Goal: Task Accomplishment & Management: Complete application form

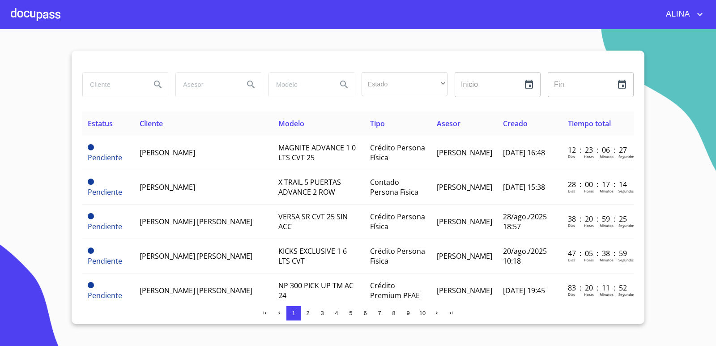
click at [118, 85] on input "search" at bounding box center [113, 85] width 61 height 24
type input "[PERSON_NAME]"
click at [158, 84] on icon "Search" at bounding box center [158, 84] width 11 height 11
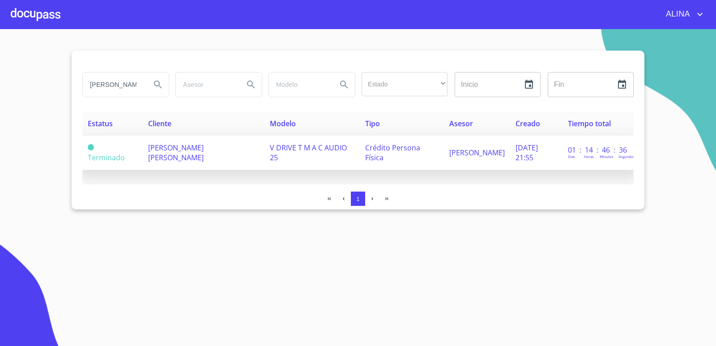
click at [172, 152] on span "[PERSON_NAME] [PERSON_NAME]" at bounding box center [175, 153] width 55 height 20
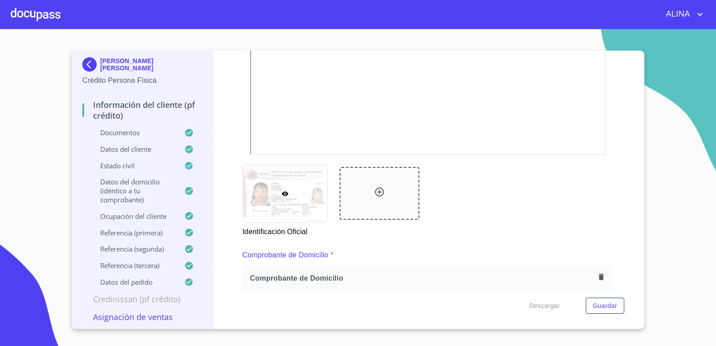
scroll to position [313, 0]
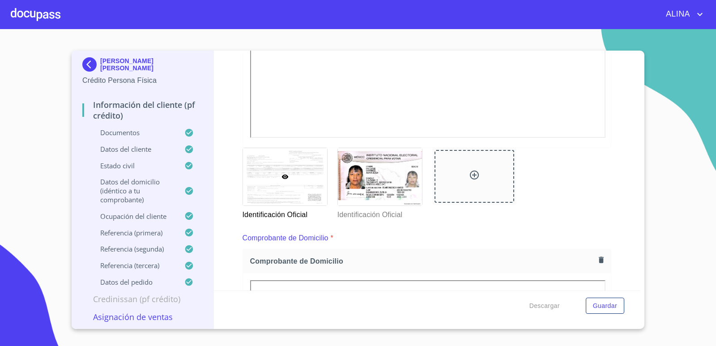
click at [651, 279] on section "[PERSON_NAME] [PERSON_NAME] Crédito Persona Física Información del cliente (PF …" at bounding box center [358, 187] width 716 height 317
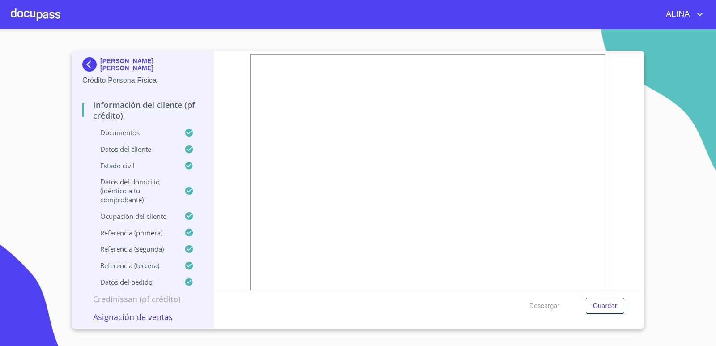
scroll to position [153, 0]
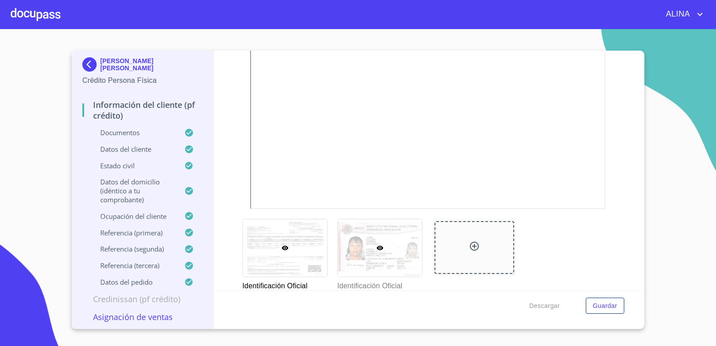
click at [386, 263] on div at bounding box center [380, 247] width 84 height 57
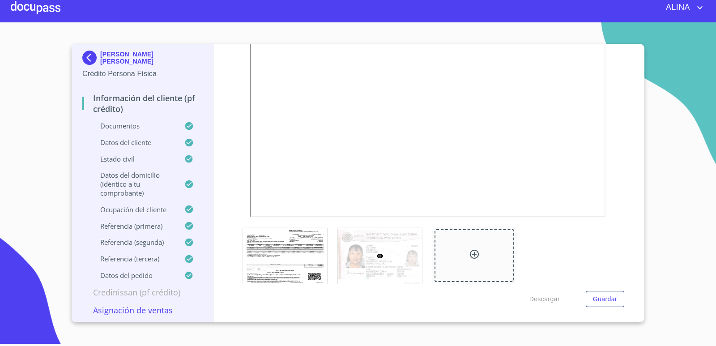
scroll to position [241, 0]
